Goal: Transaction & Acquisition: Purchase product/service

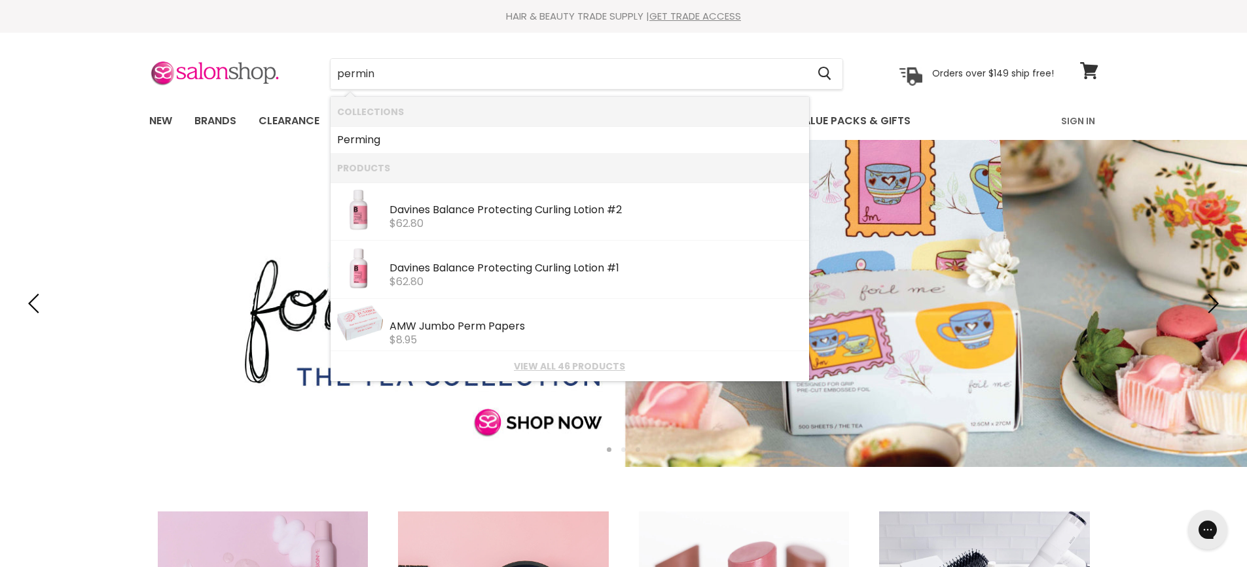
type input "perming"
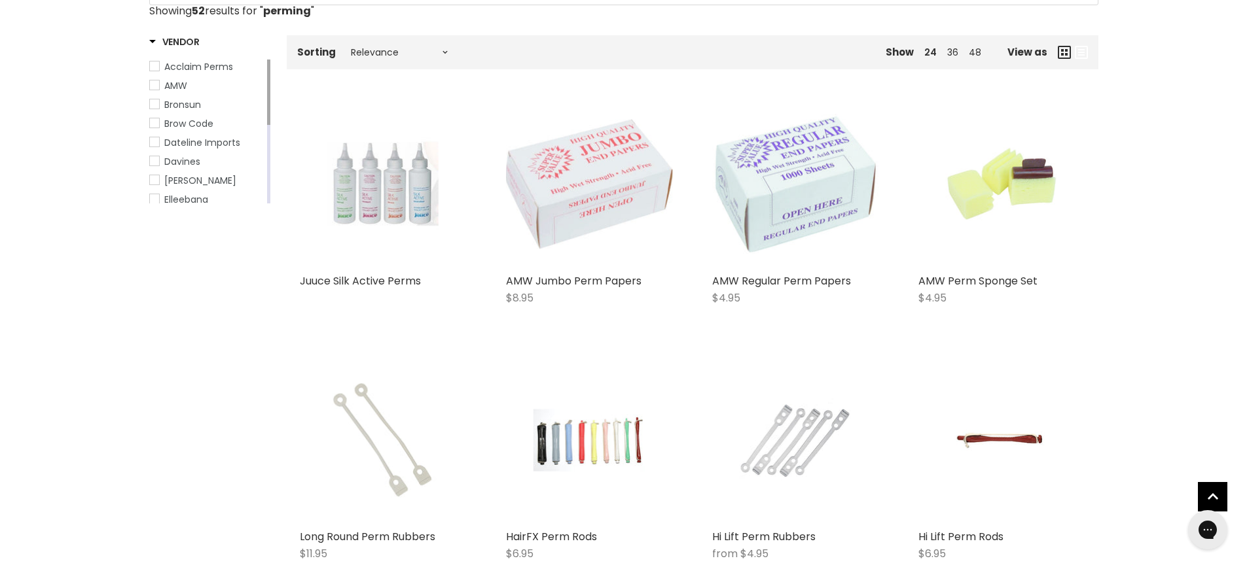
click at [383, 200] on img "Main content" at bounding box center [382, 184] width 111 height 167
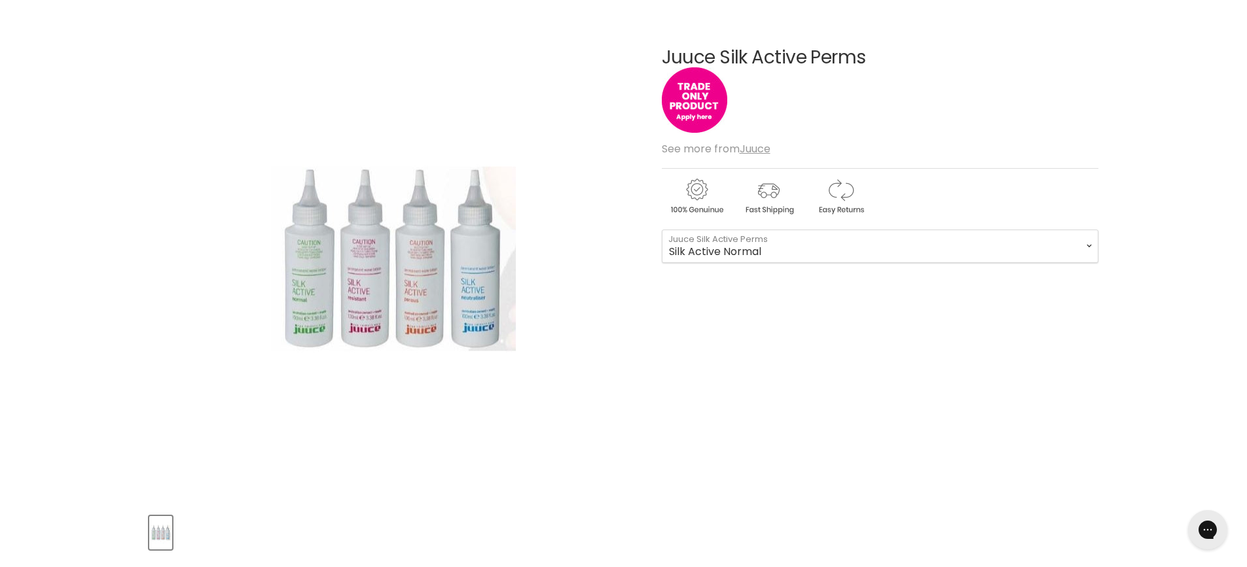
scroll to position [327, 0]
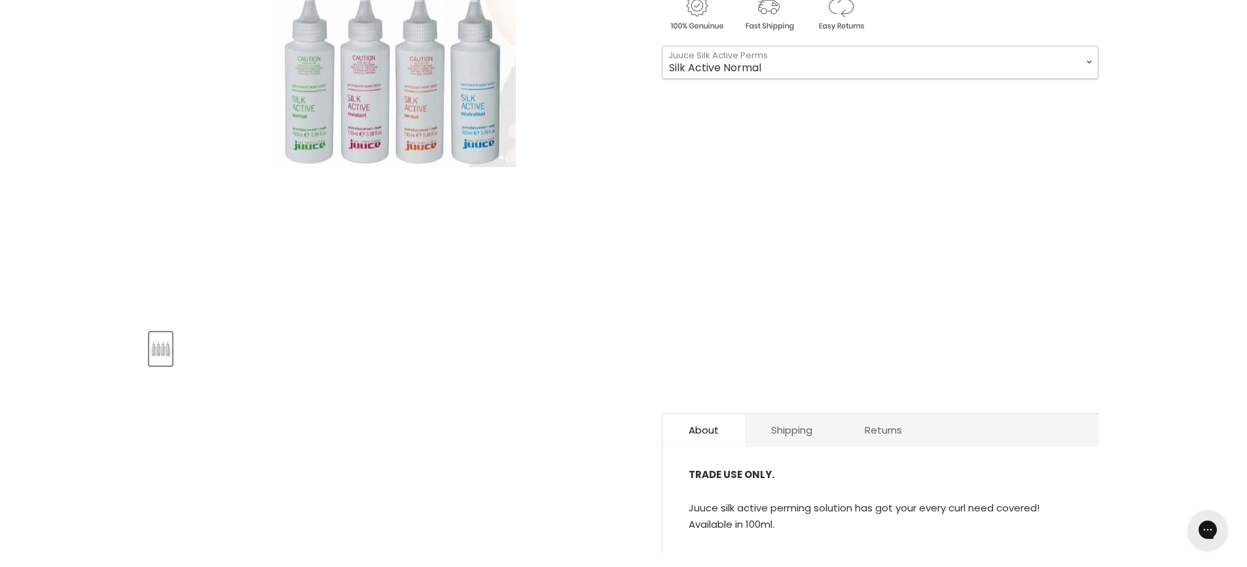
click at [730, 64] on select "Silk Active Normal Silk Active Porous Silk Active Resistant Silk Active Neutral…" at bounding box center [880, 62] width 436 height 33
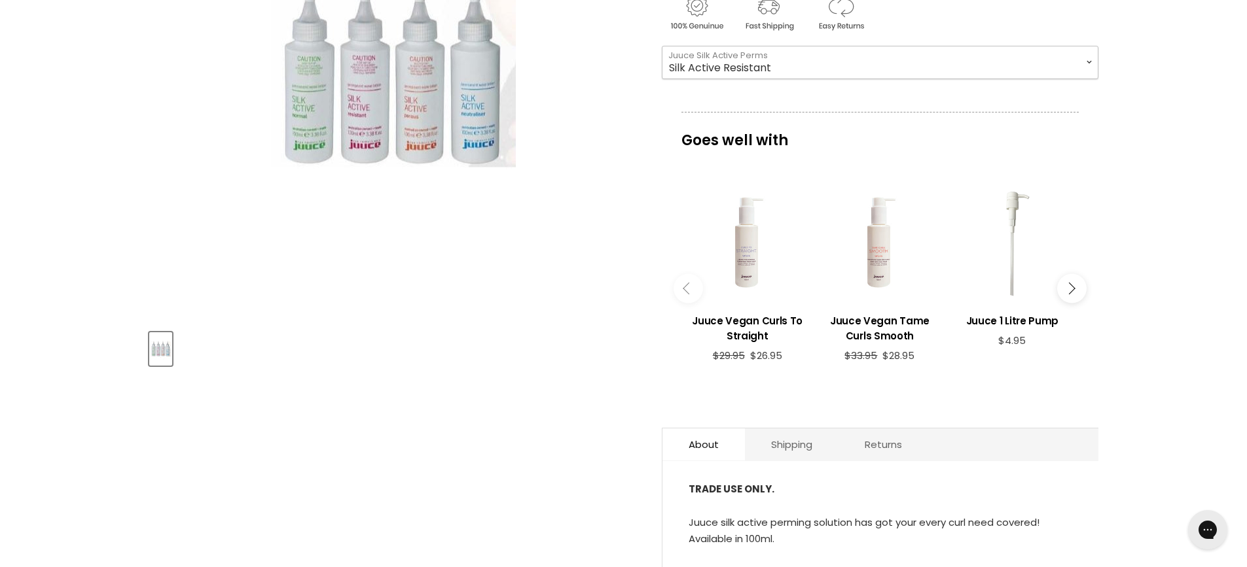
click at [662, 46] on select "Silk Active Normal Silk Active Porous Silk Active Resistant Silk Active Neutral…" at bounding box center [880, 62] width 436 height 33
select select "Silk Active Resistant"
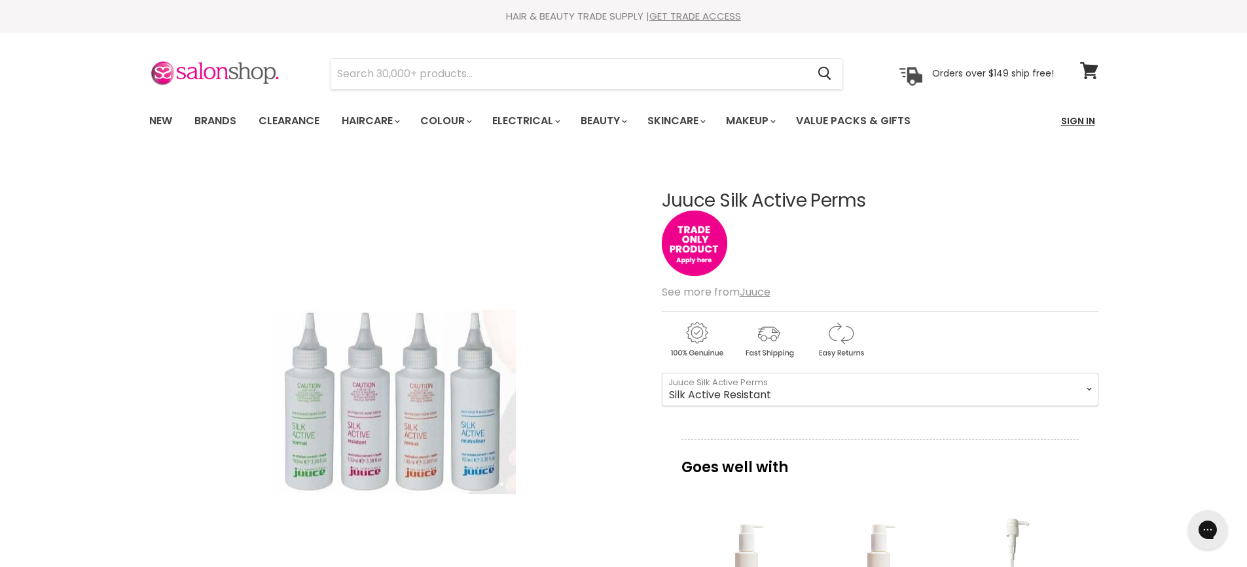
click at [1071, 117] on link "Sign In" at bounding box center [1078, 120] width 50 height 27
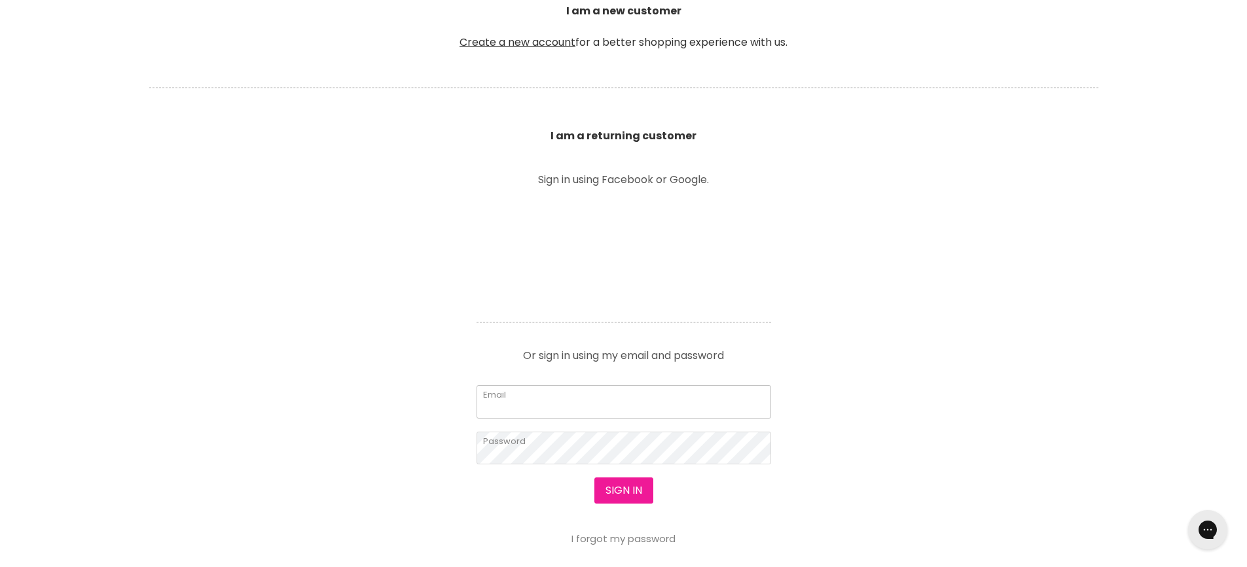
type input "cutabovehaircreations@hotmail.com"
click at [624, 495] on button "Sign in" at bounding box center [623, 491] width 59 height 26
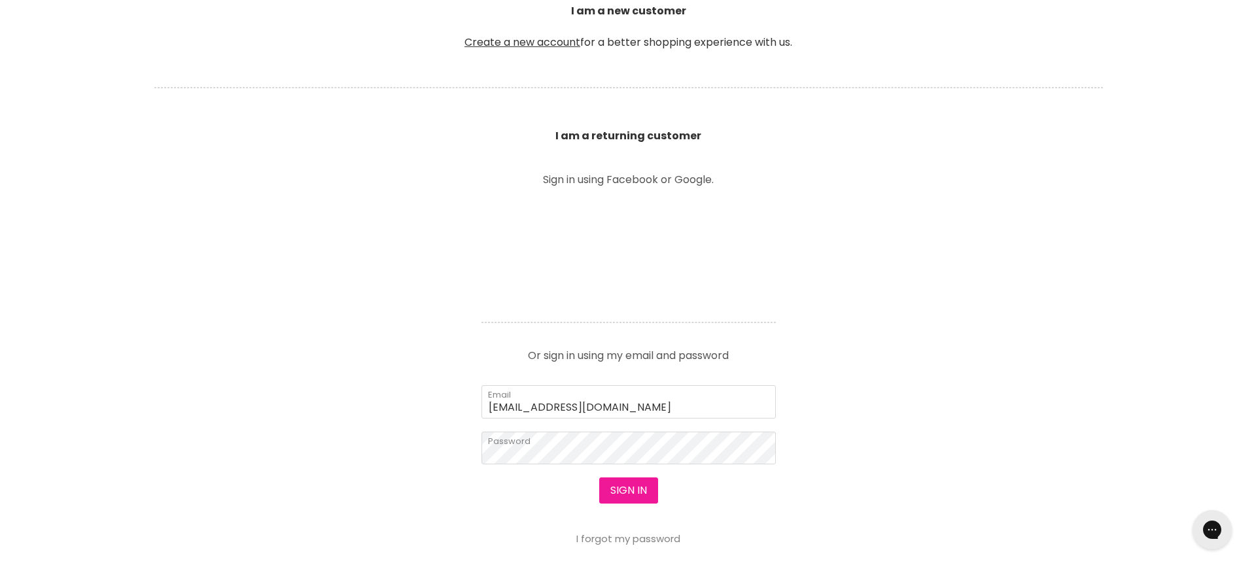
scroll to position [394, 0]
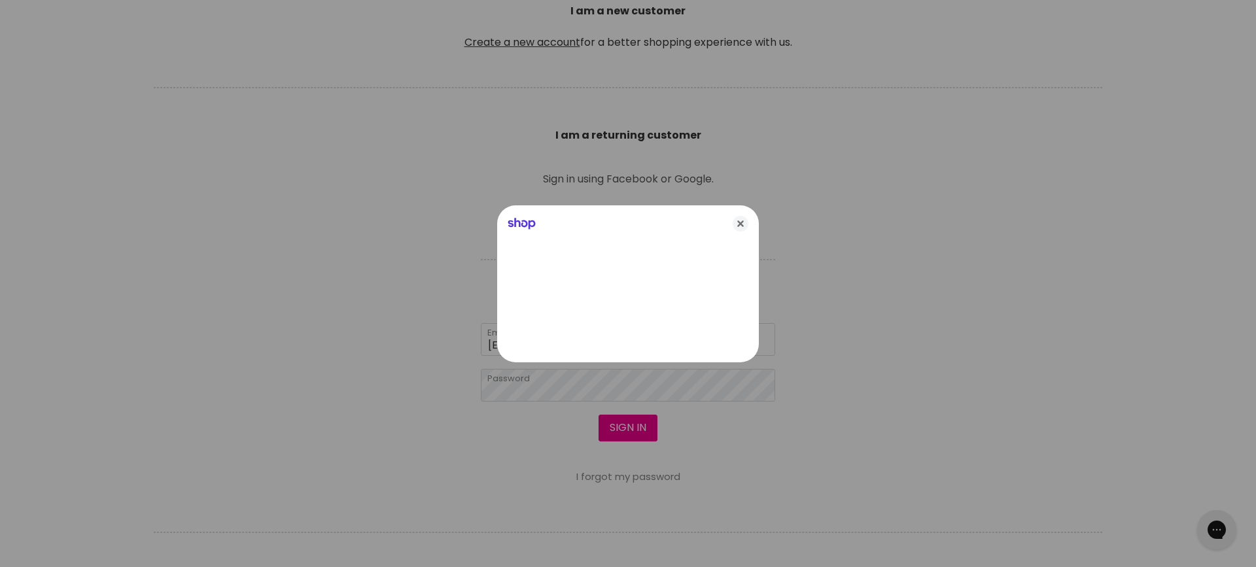
click at [736, 228] on icon "Close" at bounding box center [741, 224] width 16 height 16
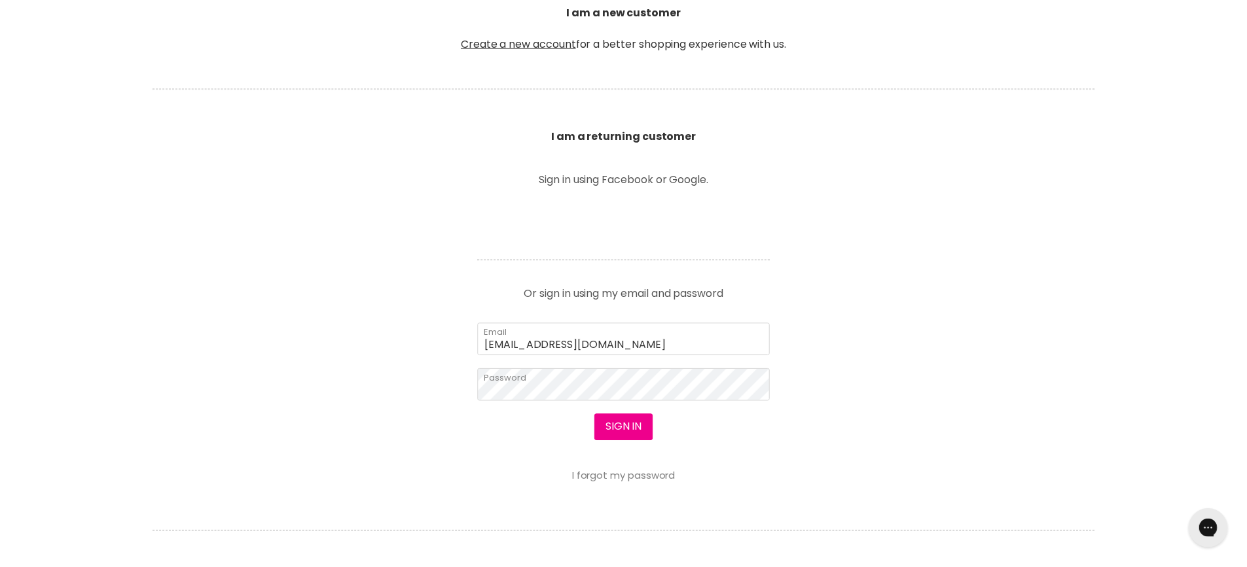
scroll to position [393, 0]
click at [612, 431] on button "Sign in" at bounding box center [623, 429] width 59 height 26
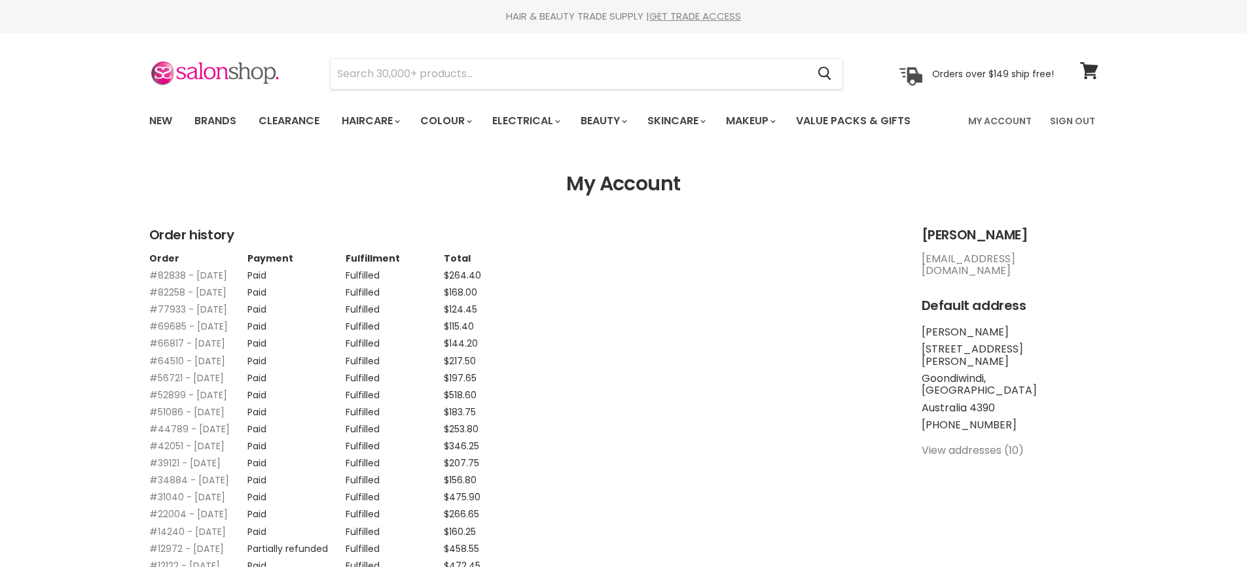
click at [520, 84] on input "Search" at bounding box center [568, 74] width 477 height 30
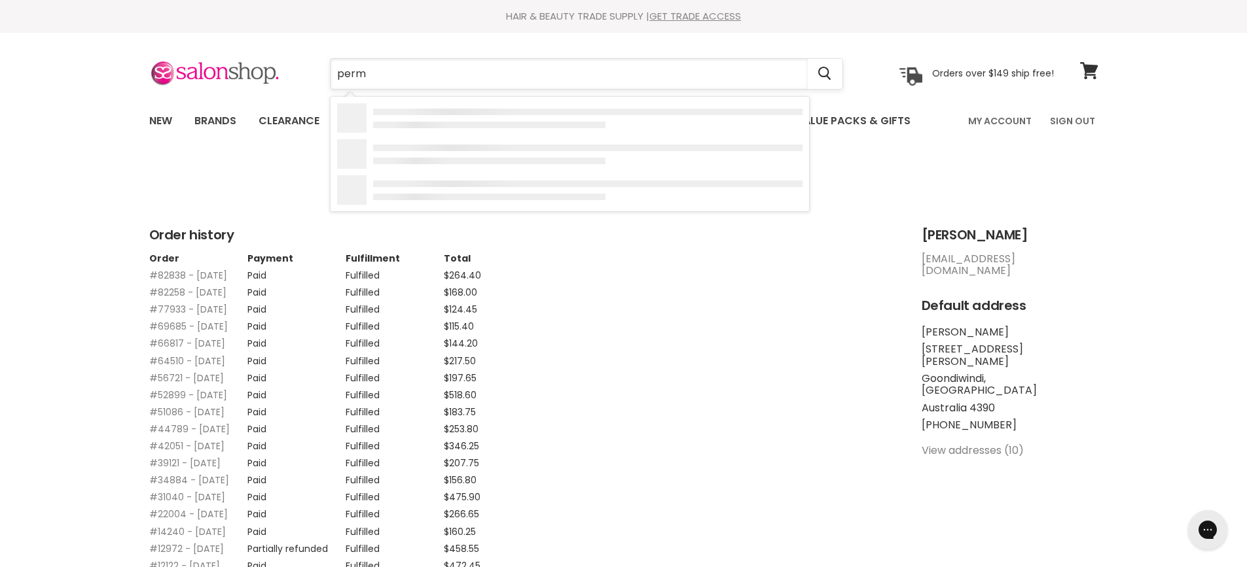
type input "permi"
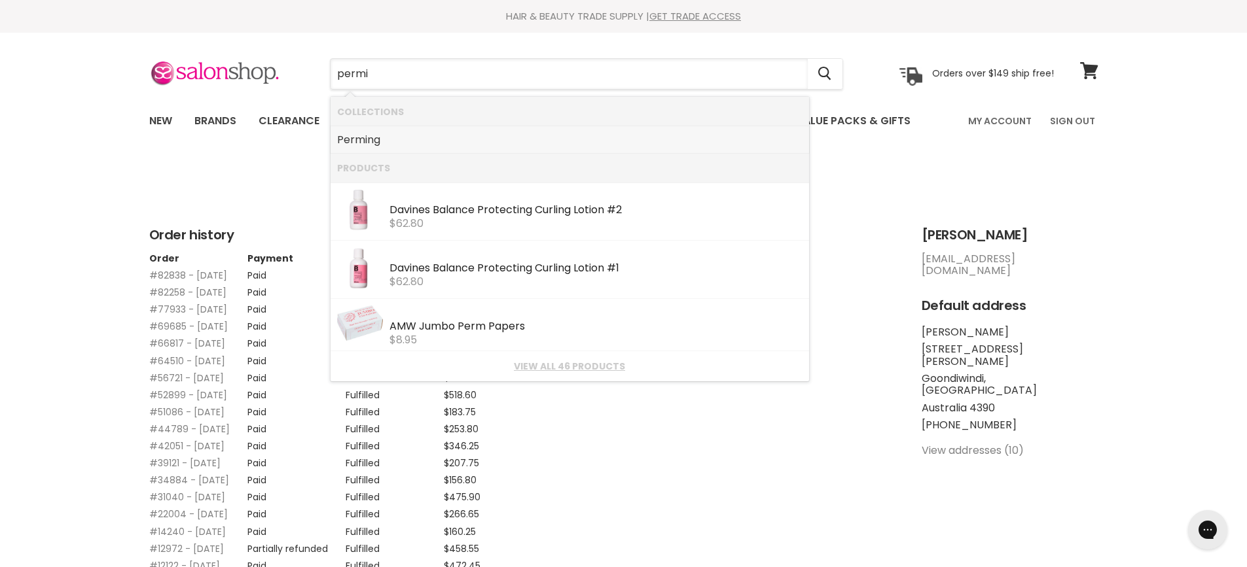
click at [407, 141] on link "Permi ng" at bounding box center [569, 140] width 465 height 21
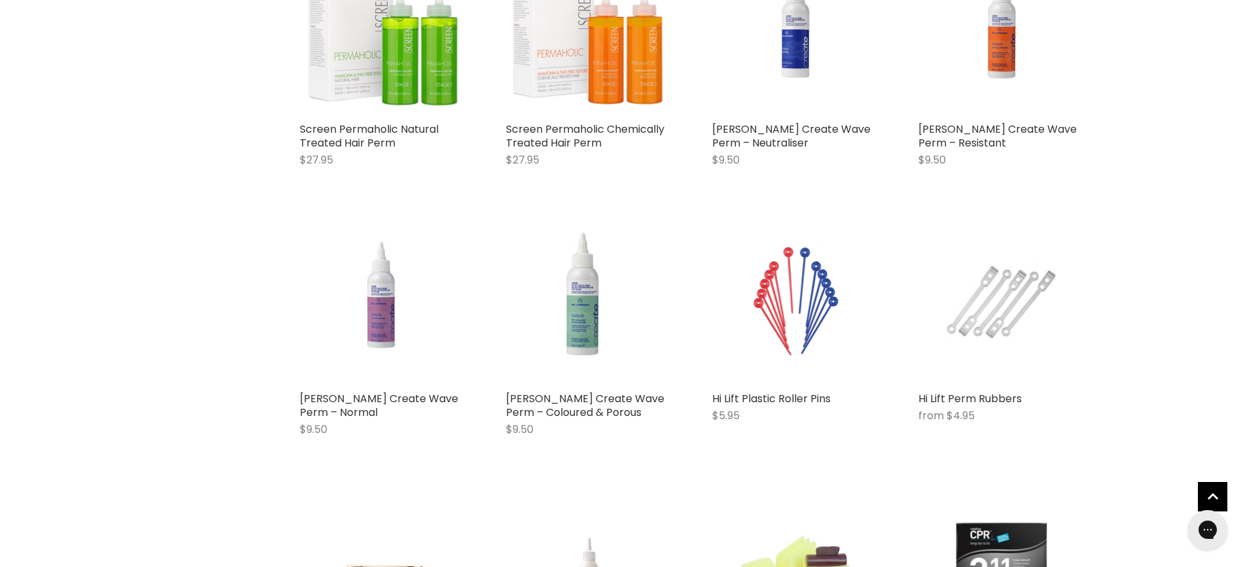
scroll to position [1243, 0]
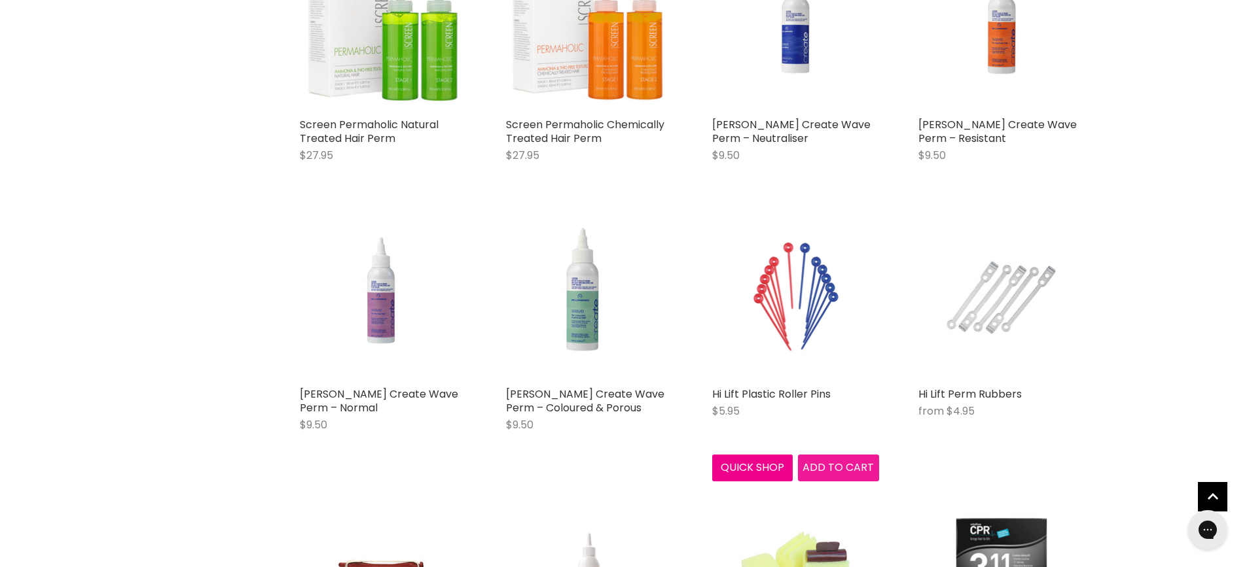
click at [828, 478] on button "Add to cart" at bounding box center [838, 468] width 81 height 26
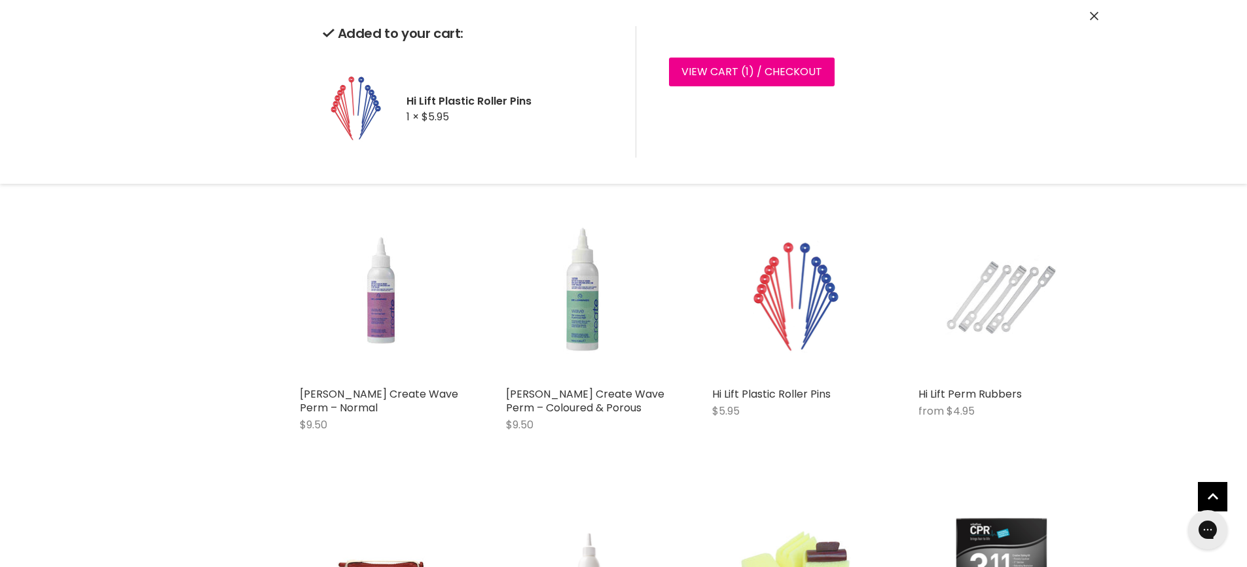
scroll to position [1570, 0]
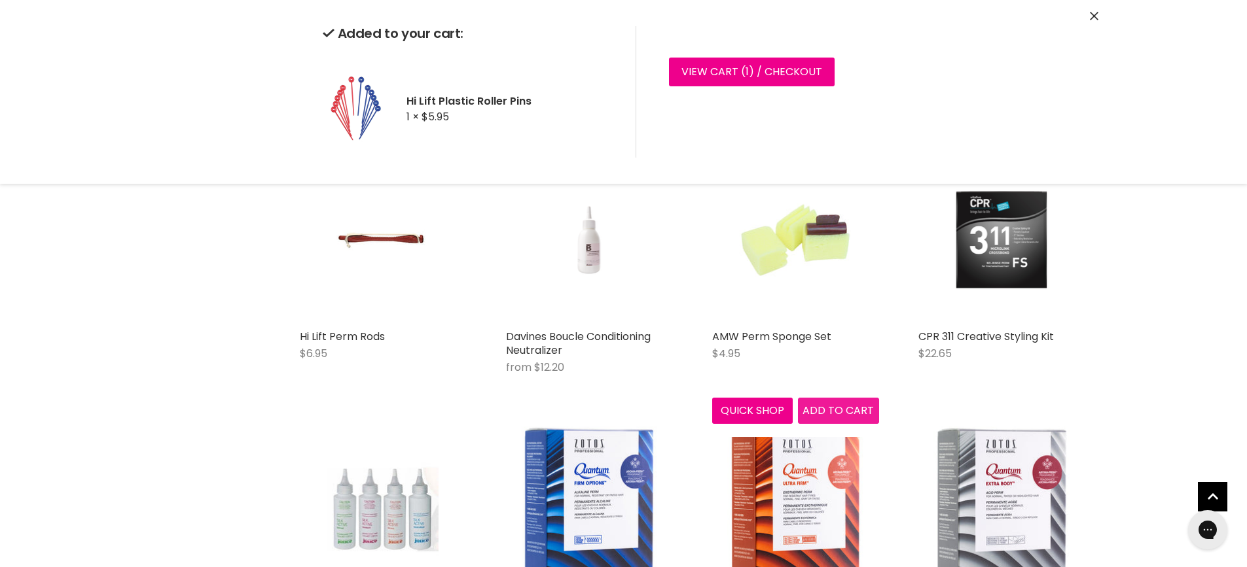
click at [839, 410] on div "AMW Perm Sponge Set $4.95 AMW Quick shop Add to cart" at bounding box center [795, 290] width 193 height 294
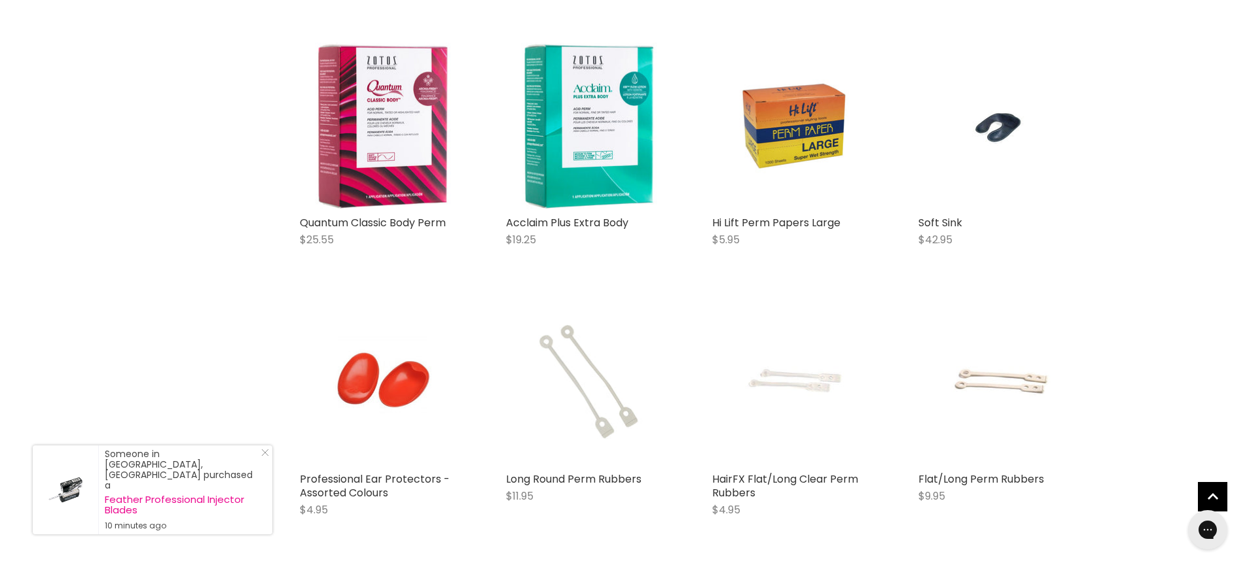
scroll to position [2225, 0]
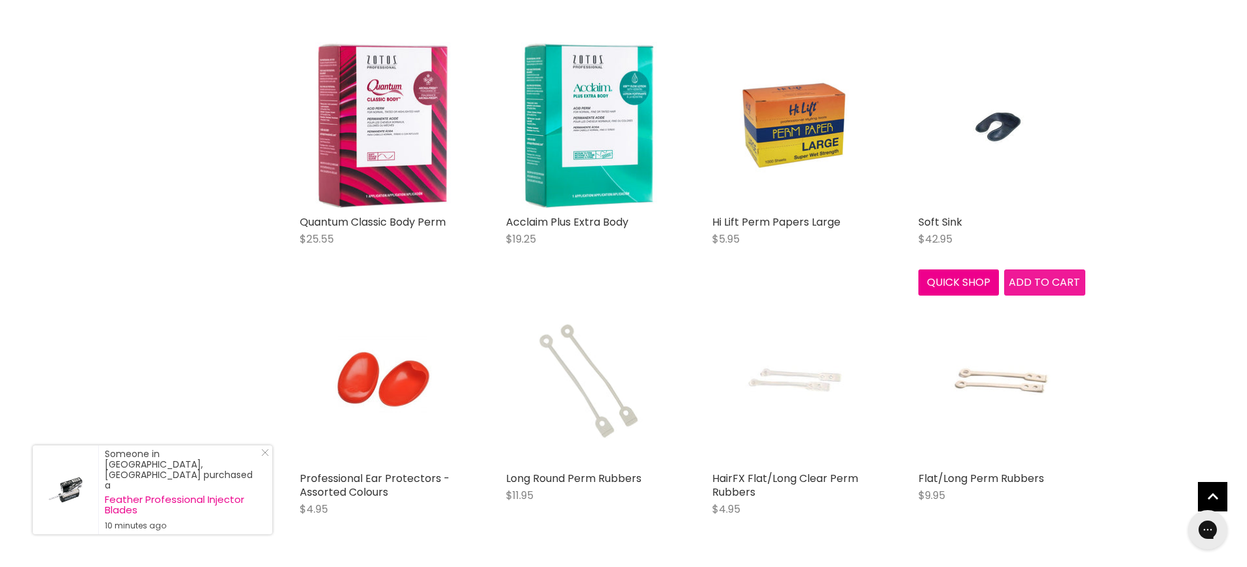
click at [1039, 288] on span "Add to cart" at bounding box center [1043, 282] width 71 height 15
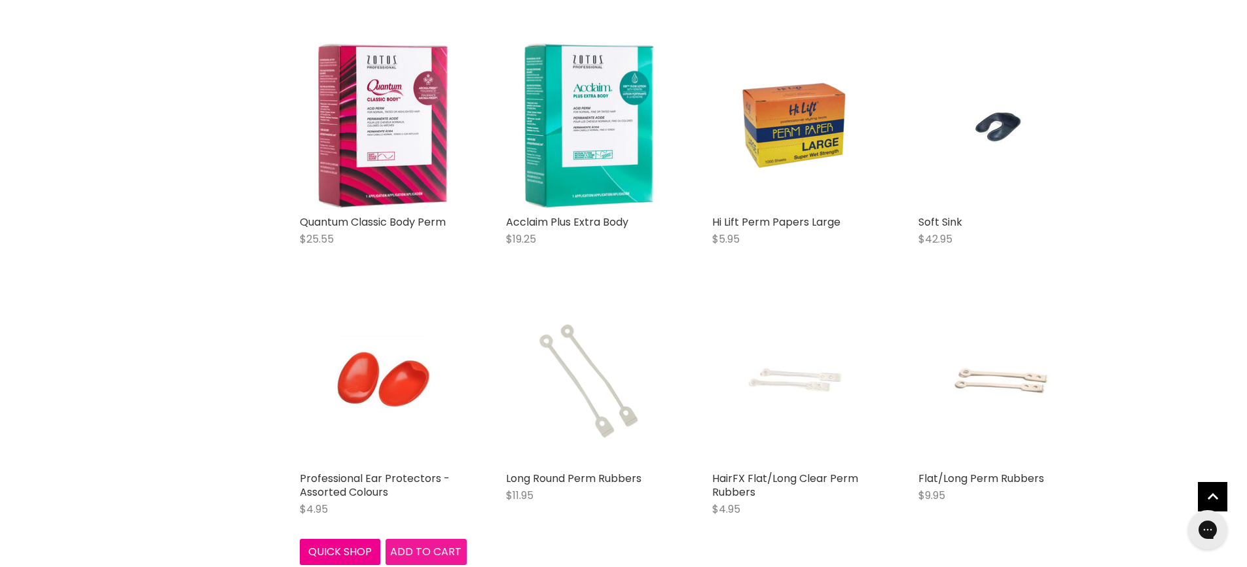
click at [427, 551] on span "Add to cart" at bounding box center [425, 551] width 71 height 15
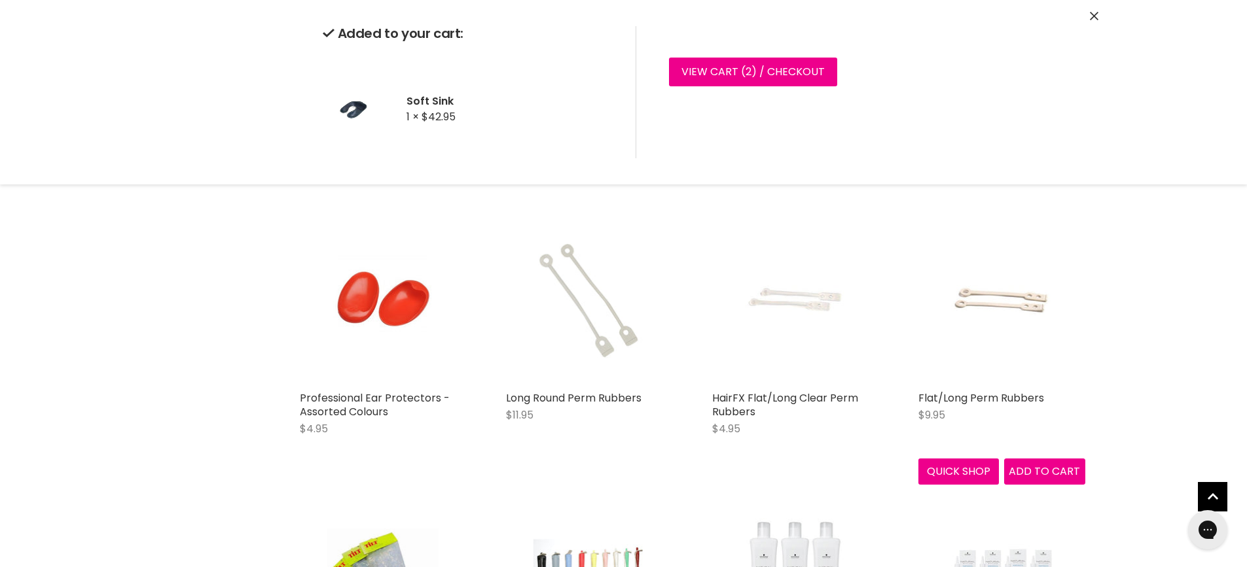
scroll to position [2552, 0]
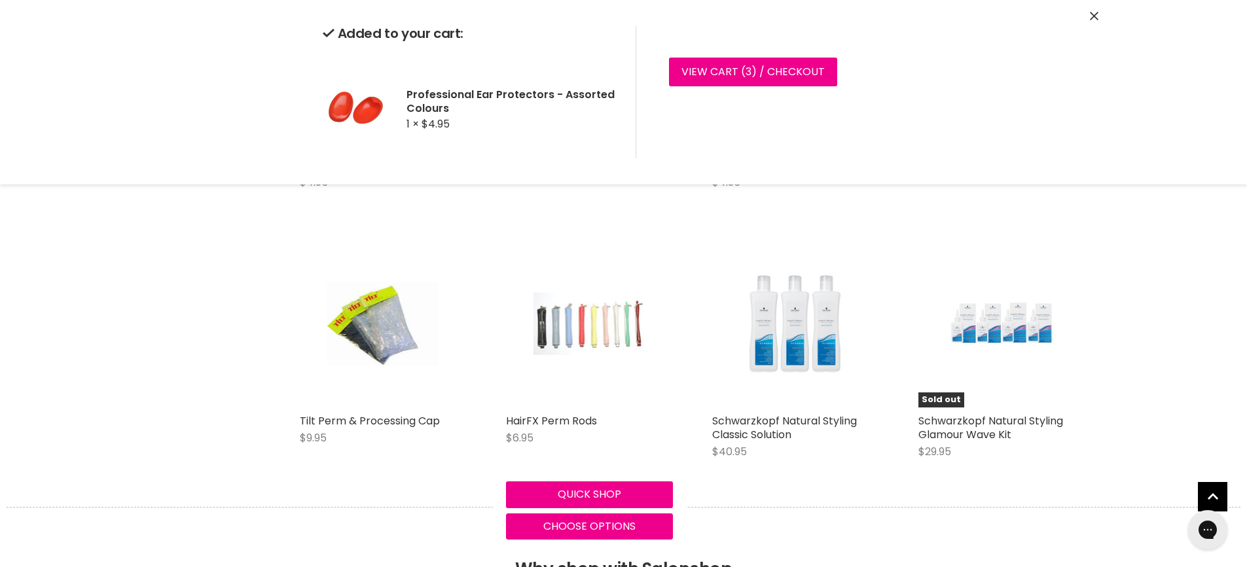
click at [594, 317] on img "Main content" at bounding box center [588, 324] width 111 height 167
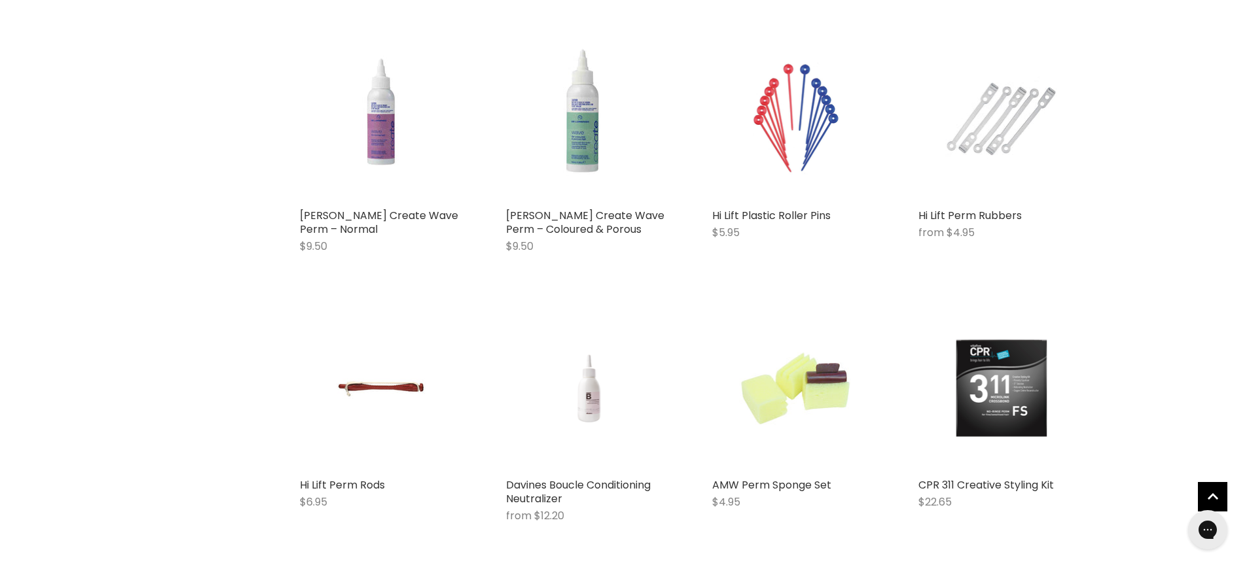
scroll to position [1406, 0]
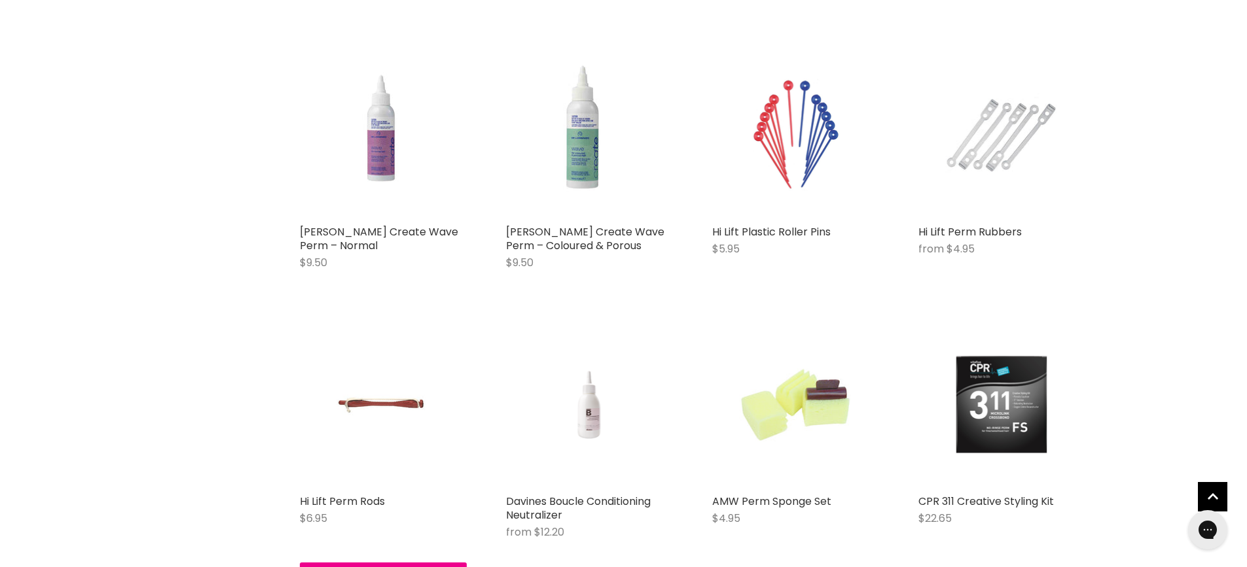
click at [340, 418] on img "Main content" at bounding box center [382, 404] width 111 height 167
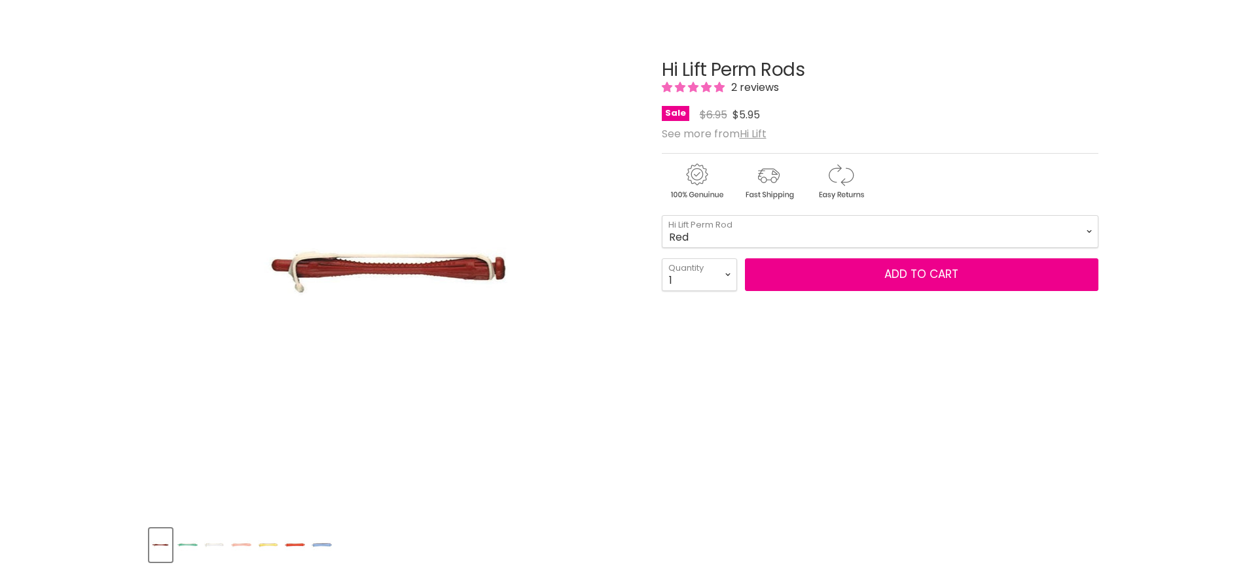
scroll to position [131, 0]
click at [740, 226] on select "[PERSON_NAME] White Pink Yellow Orange Blue Grey Black" at bounding box center [880, 231] width 436 height 33
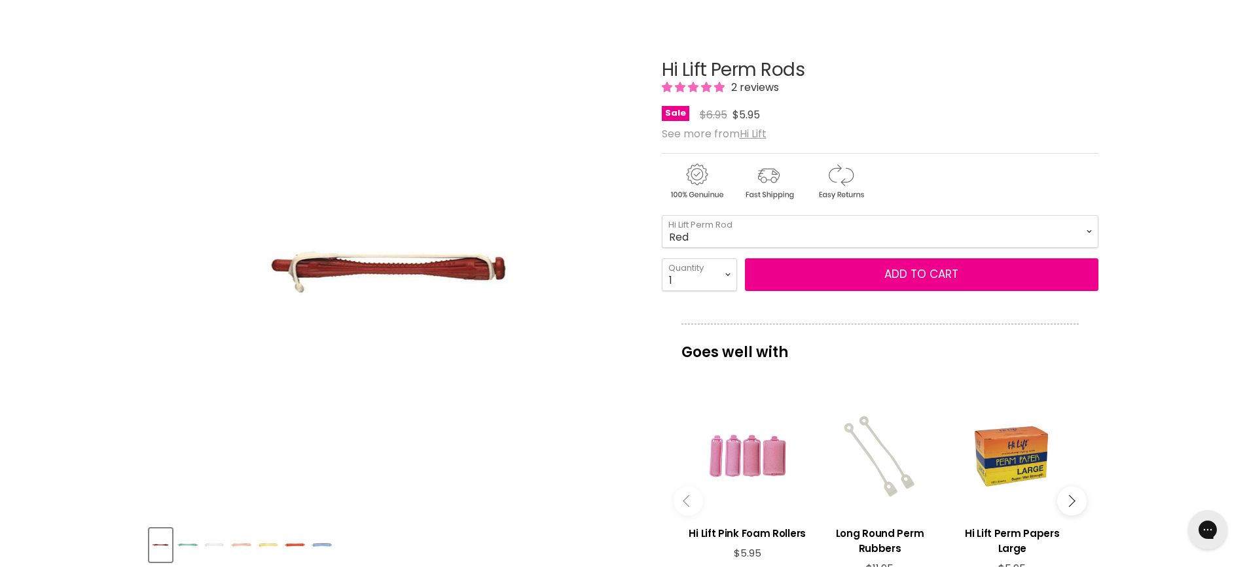
click at [186, 538] on img "Product thumbnails" at bounding box center [187, 545] width 20 height 31
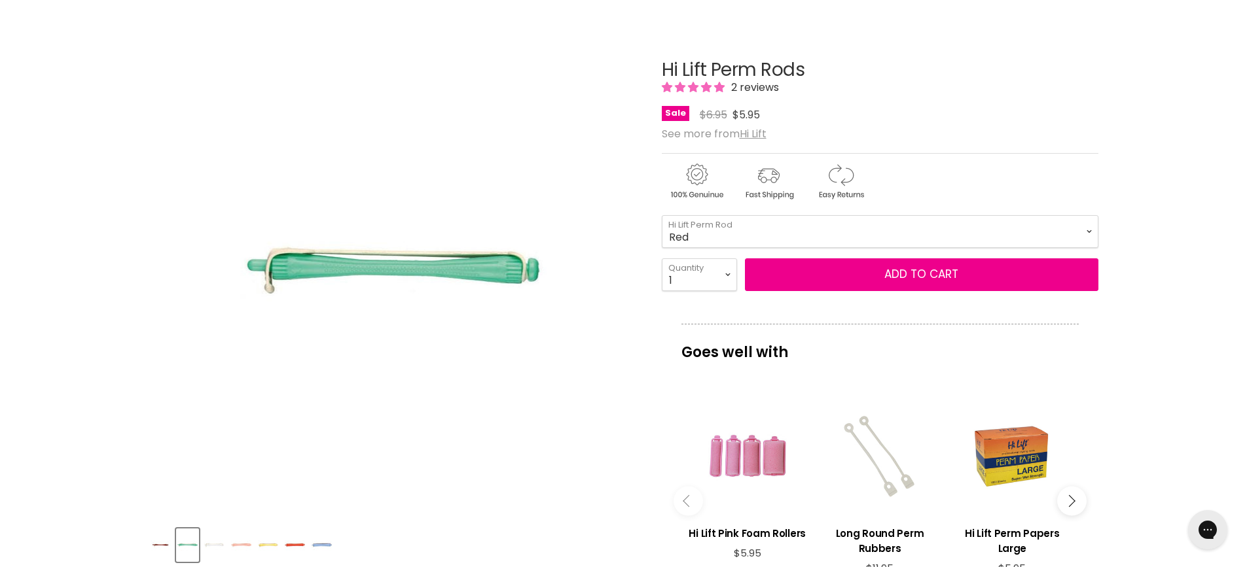
click at [211, 538] on img "Product thumbnails" at bounding box center [214, 545] width 20 height 31
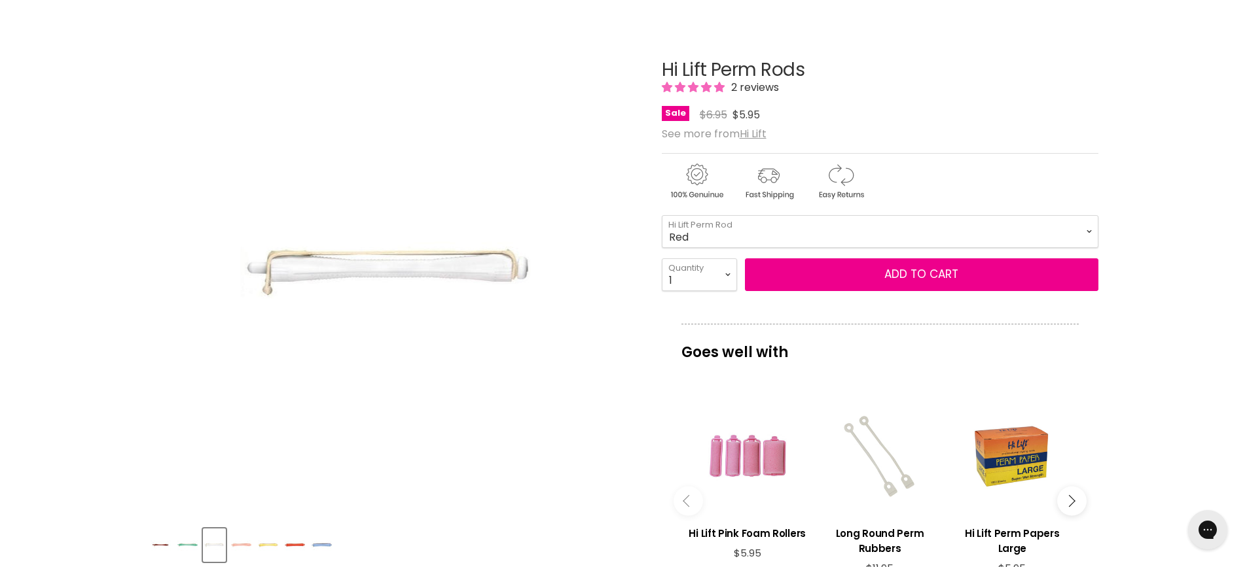
click at [236, 537] on img "Product thumbnails" at bounding box center [241, 545] width 20 height 31
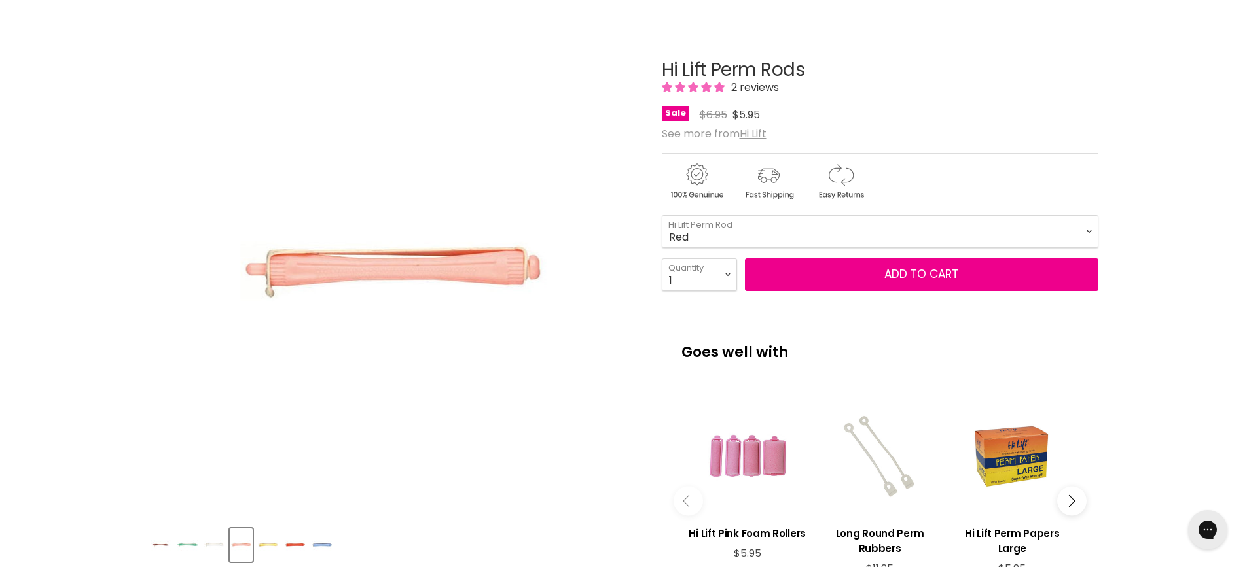
click at [262, 540] on img "Product thumbnails" at bounding box center [268, 545] width 20 height 31
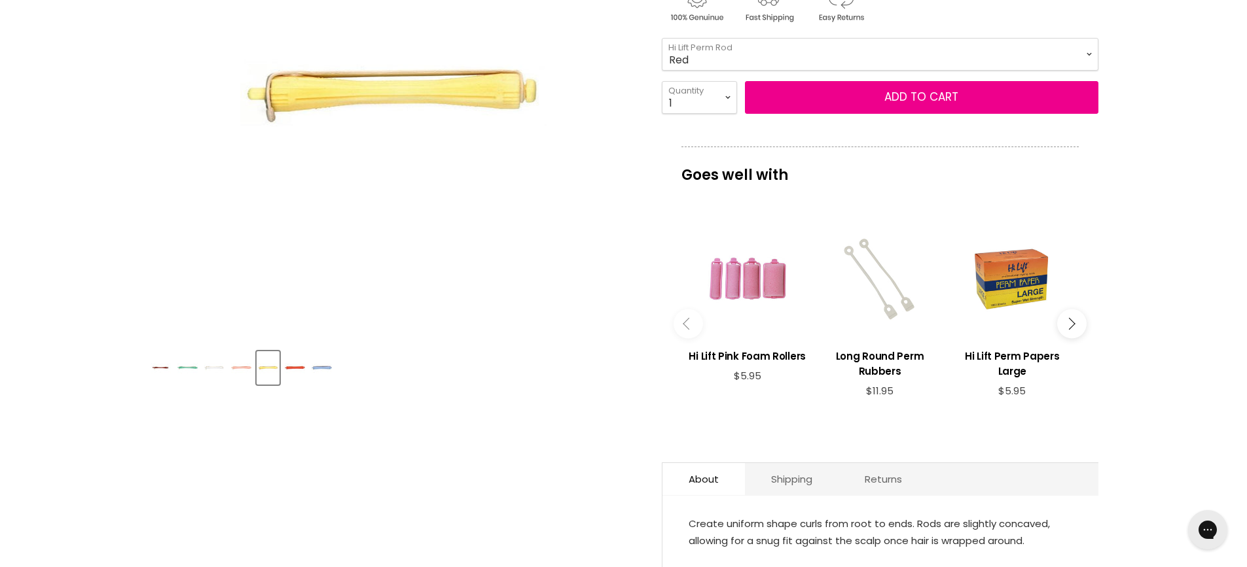
scroll to position [327, 0]
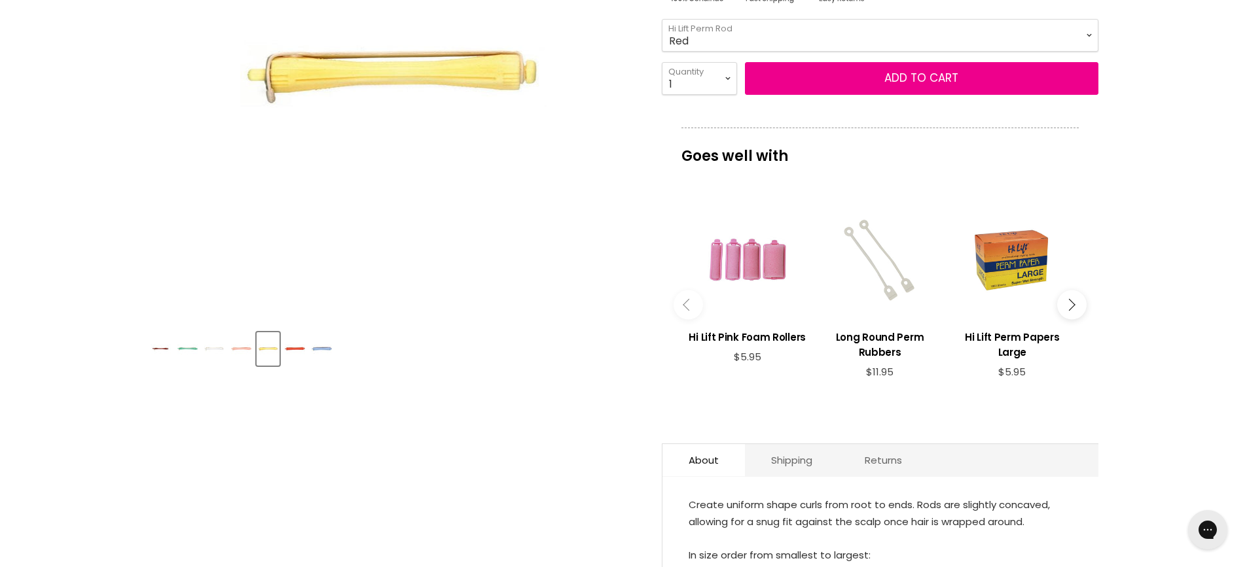
click at [238, 344] on img "Product thumbnails" at bounding box center [241, 349] width 20 height 31
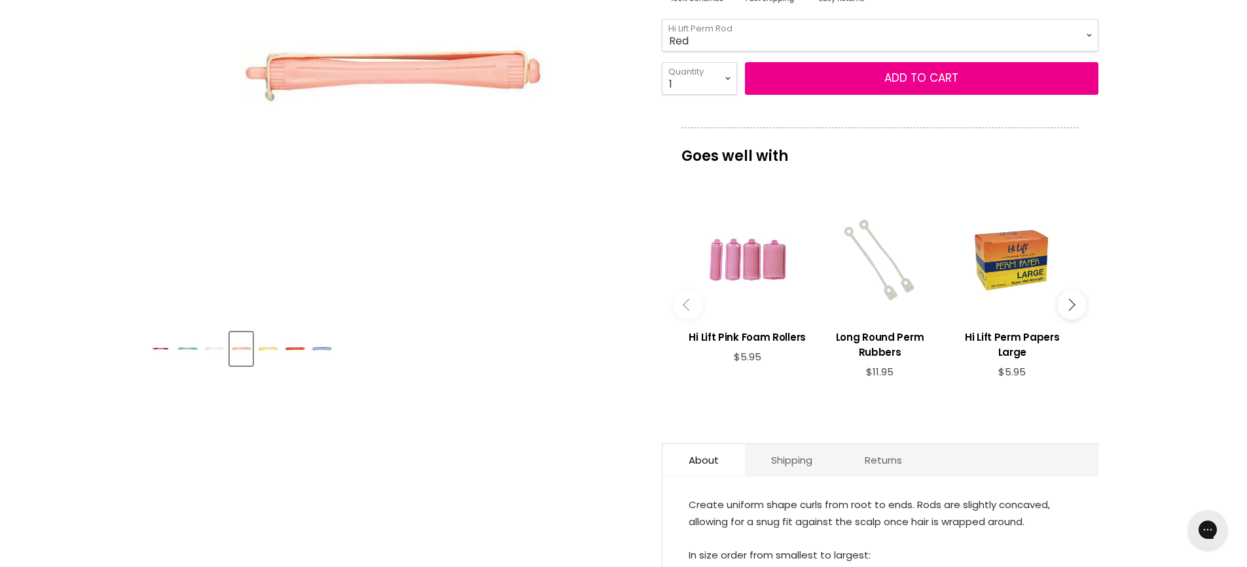
click at [287, 344] on img "Product thumbnails" at bounding box center [295, 349] width 20 height 31
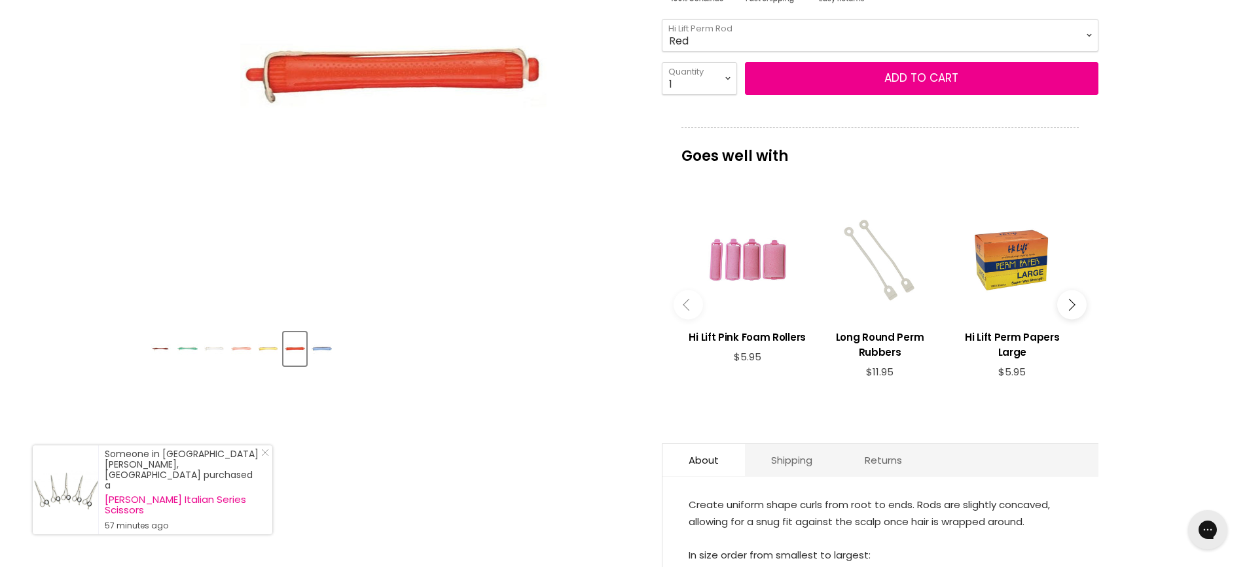
click at [319, 348] on img "Product thumbnails" at bounding box center [321, 349] width 20 height 31
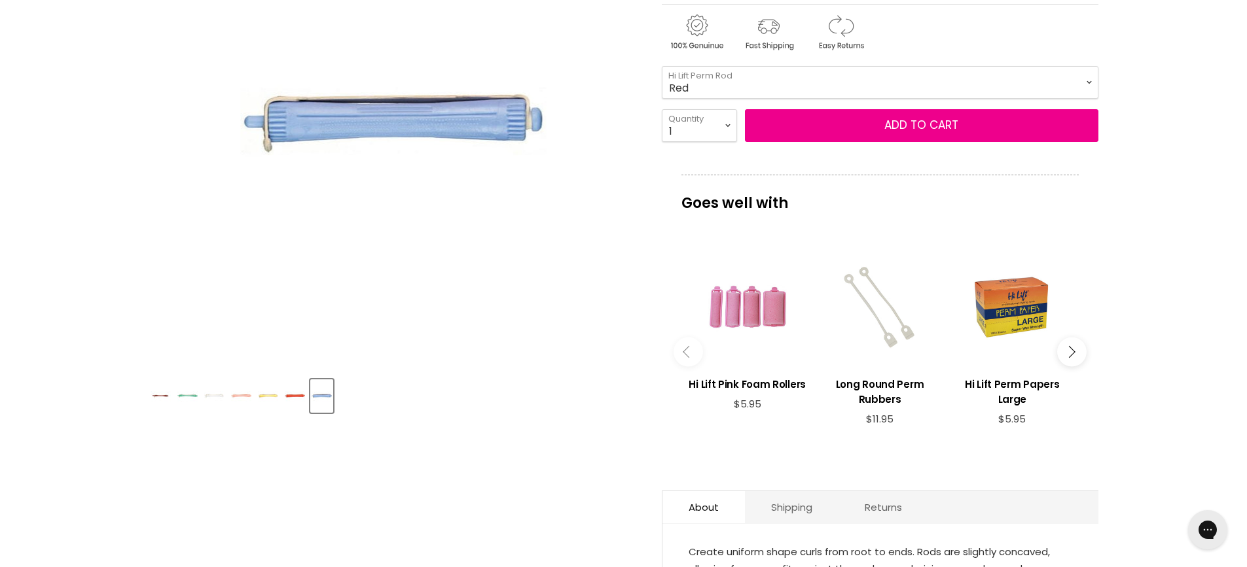
scroll to position [131, 0]
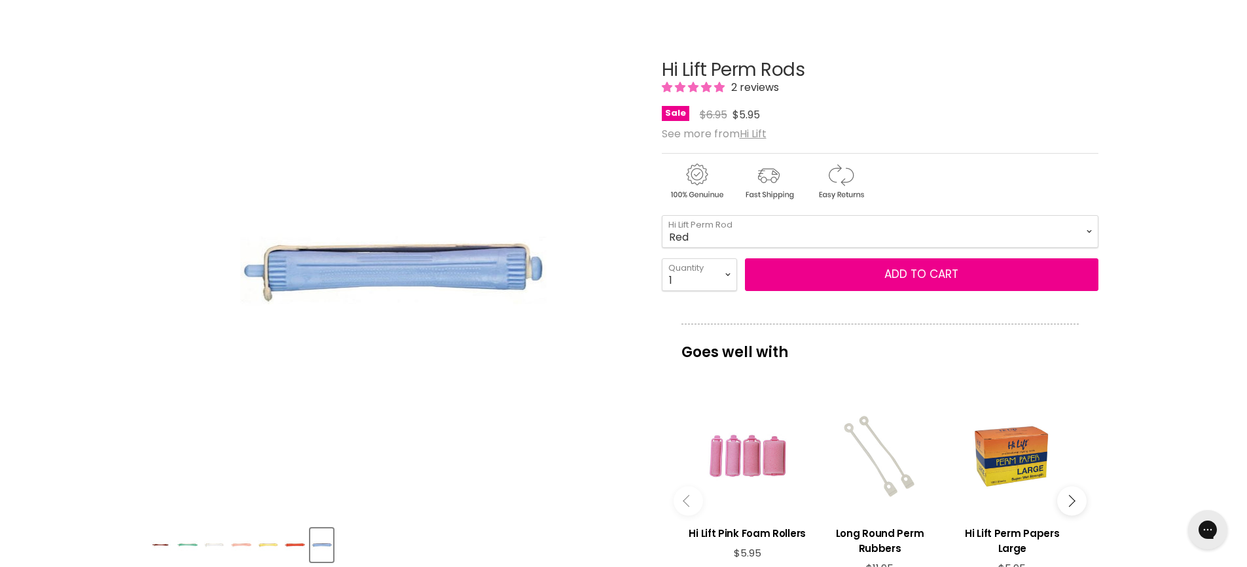
click at [289, 543] on img "Product thumbnails" at bounding box center [295, 545] width 20 height 31
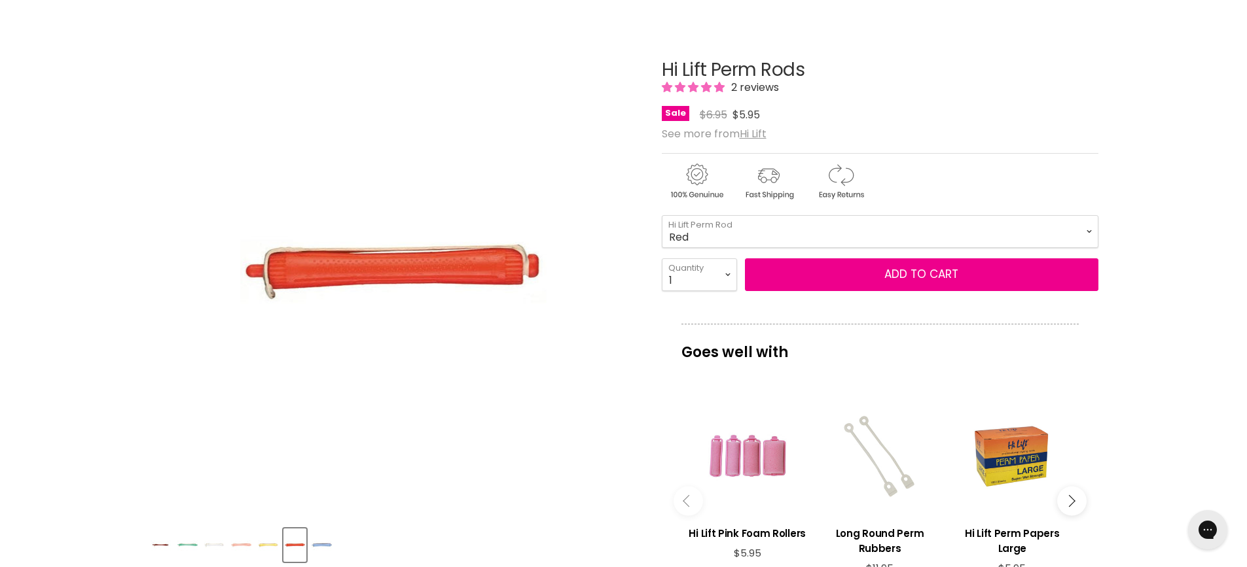
click at [271, 544] on img "Product thumbnails" at bounding box center [268, 545] width 20 height 31
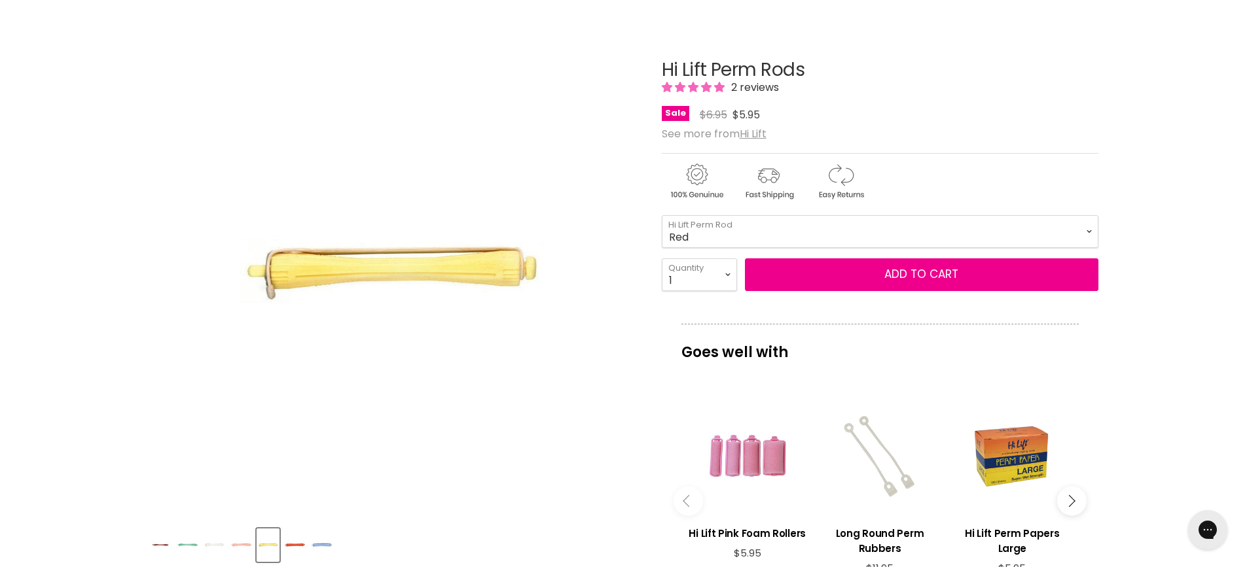
click at [243, 546] on img "Product thumbnails" at bounding box center [241, 545] width 20 height 31
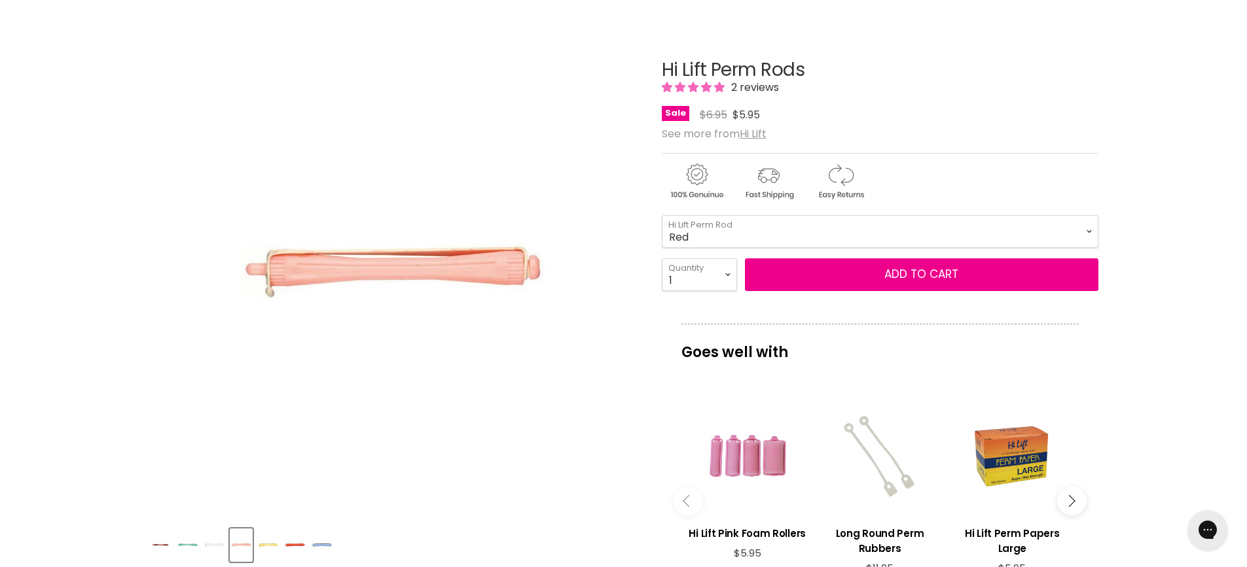
click at [220, 544] on img "Product thumbnails" at bounding box center [214, 545] width 20 height 31
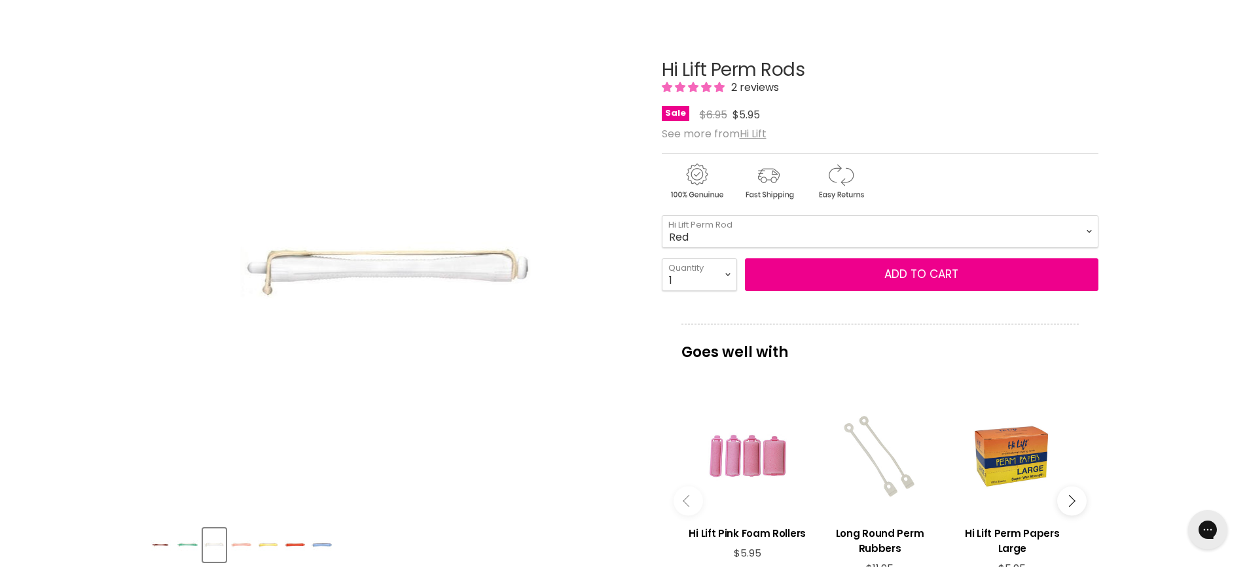
click at [178, 544] on img "Product thumbnails" at bounding box center [187, 545] width 20 height 31
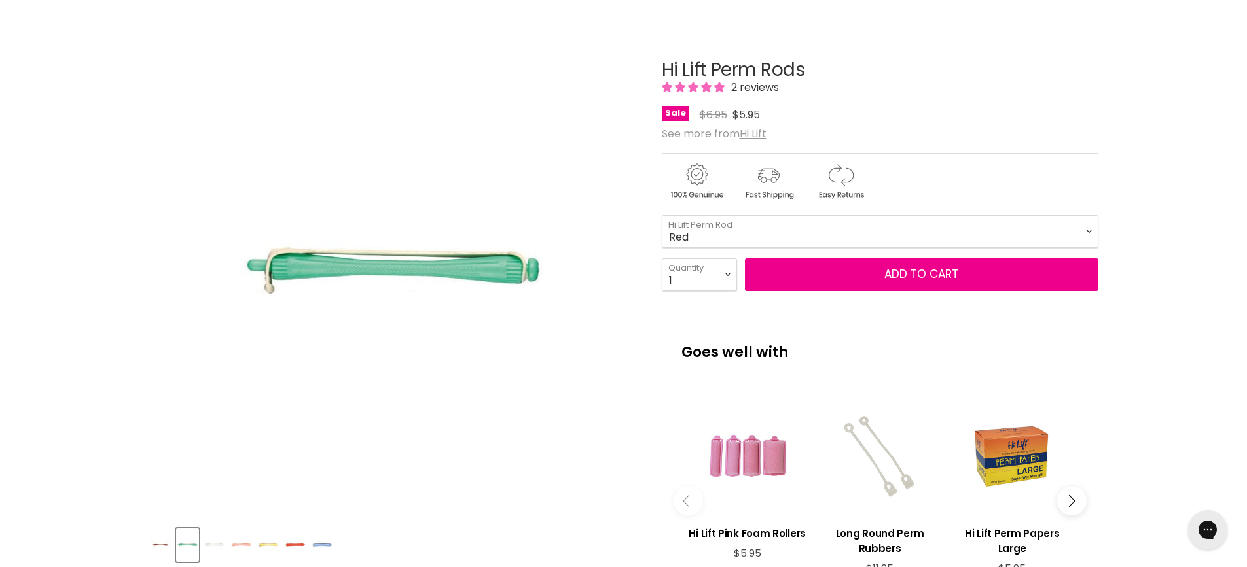
click at [150, 543] on img "Product thumbnails" at bounding box center [160, 545] width 20 height 31
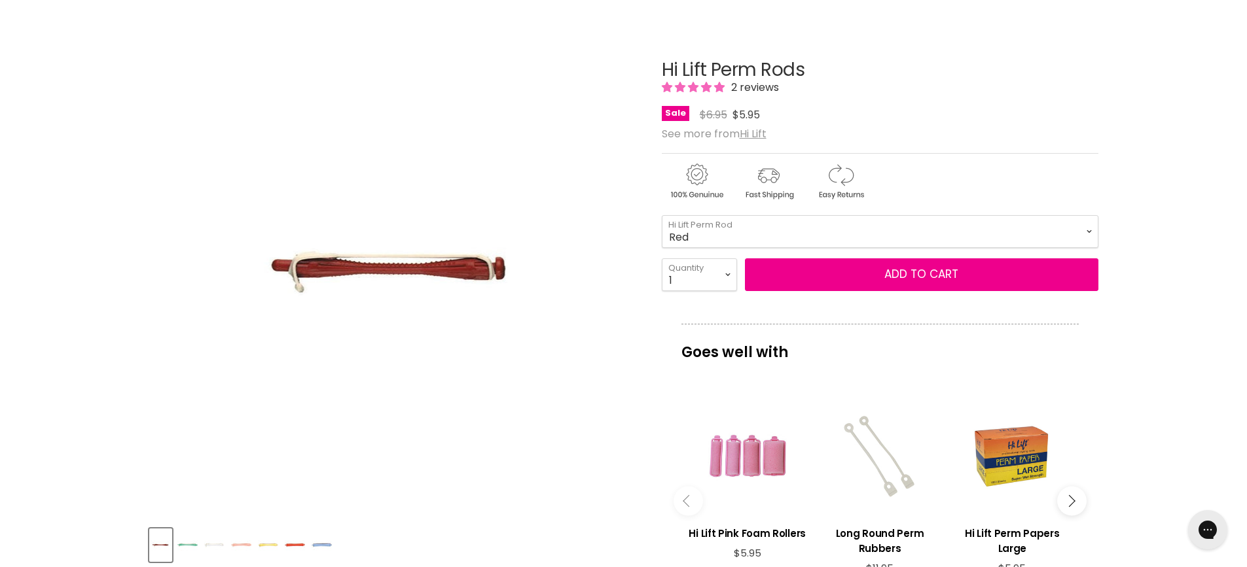
click at [186, 548] on img "Product thumbnails" at bounding box center [187, 545] width 20 height 31
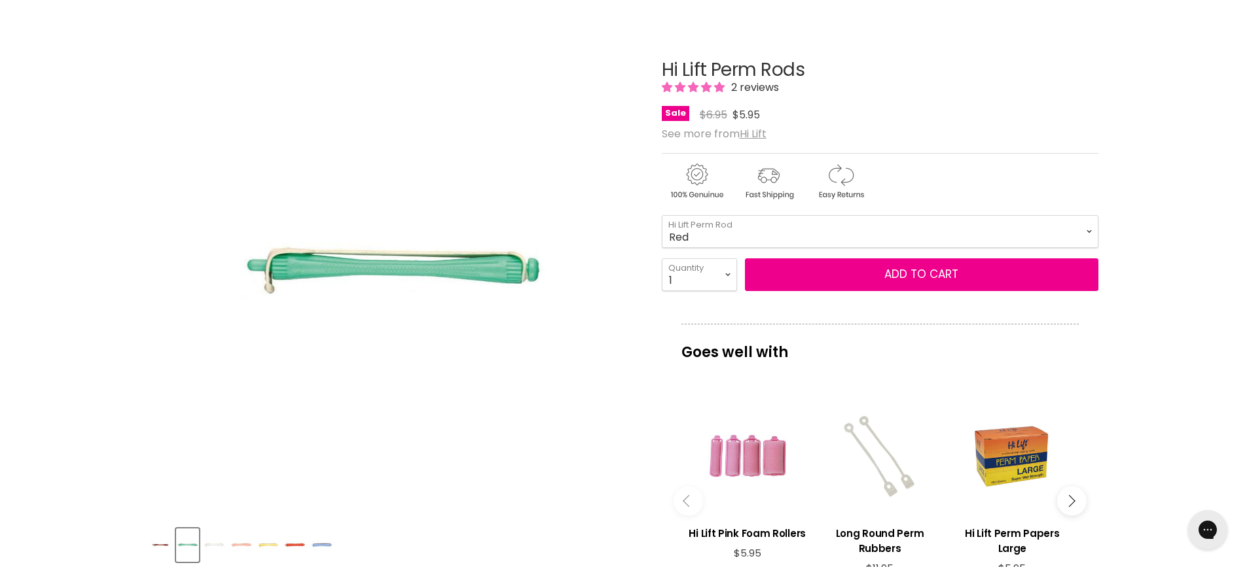
click at [213, 543] on img "Product thumbnails" at bounding box center [214, 545] width 20 height 31
